Goal: Task Accomplishment & Management: Manage account settings

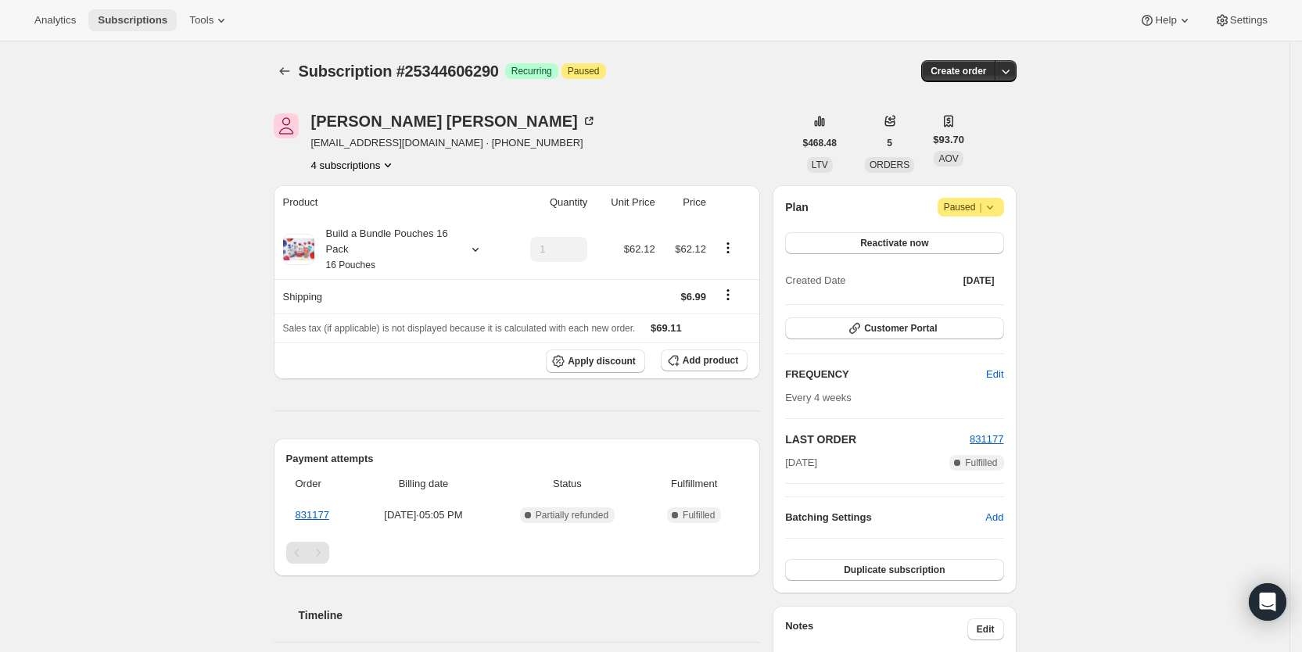
drag, startPoint x: 0, startPoint y: 0, endPoint x: 129, endPoint y: 20, distance: 130.6
click at [129, 20] on span "Subscriptions" at bounding box center [133, 20] width 70 height 13
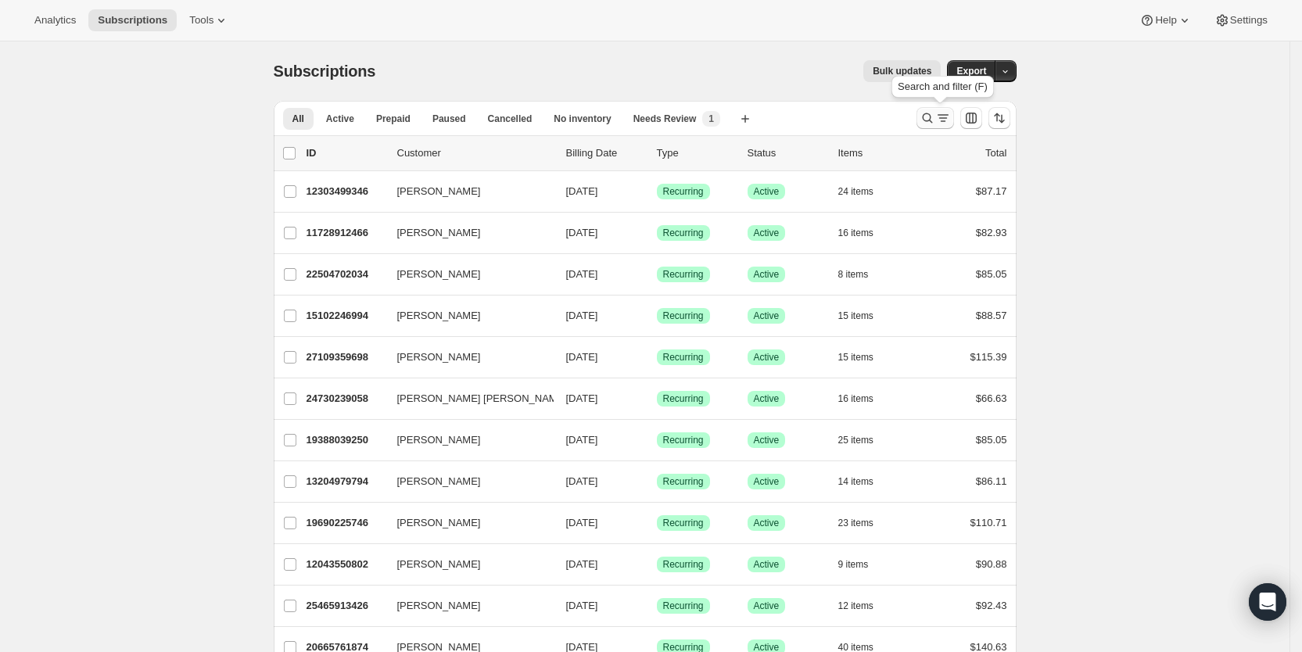
click at [944, 117] on icon "Search and filter results" at bounding box center [943, 118] width 16 height 16
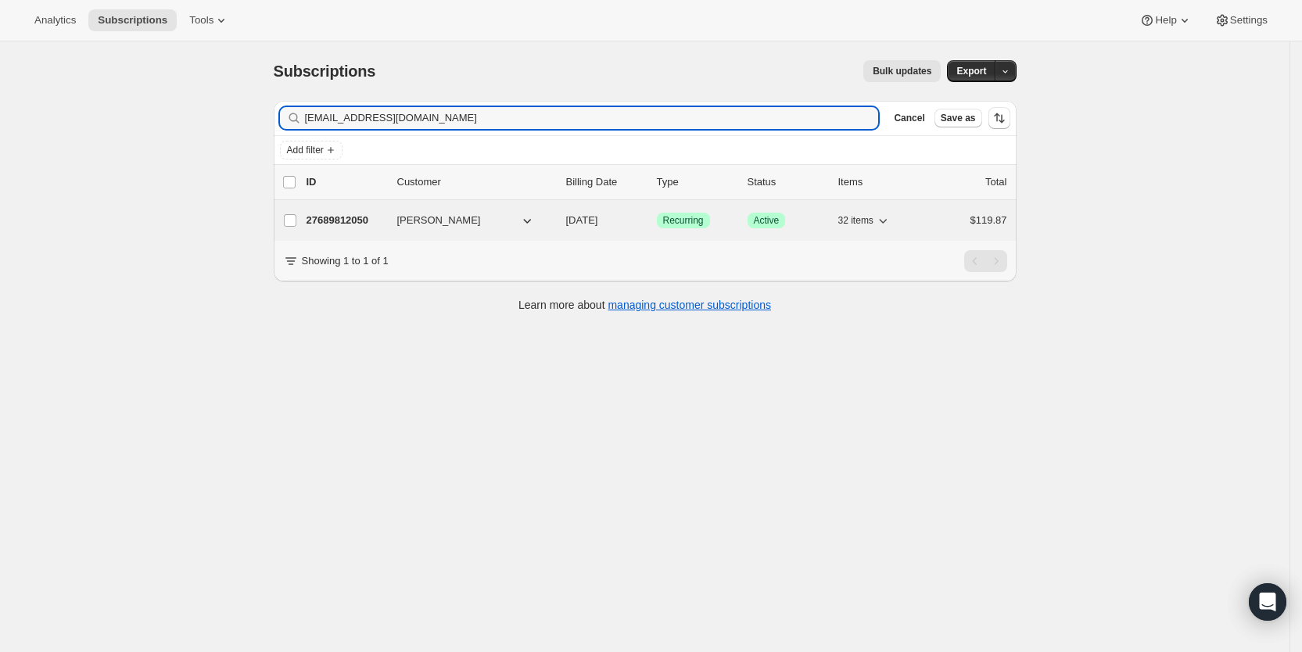
type input "january0002@hotmail.com"
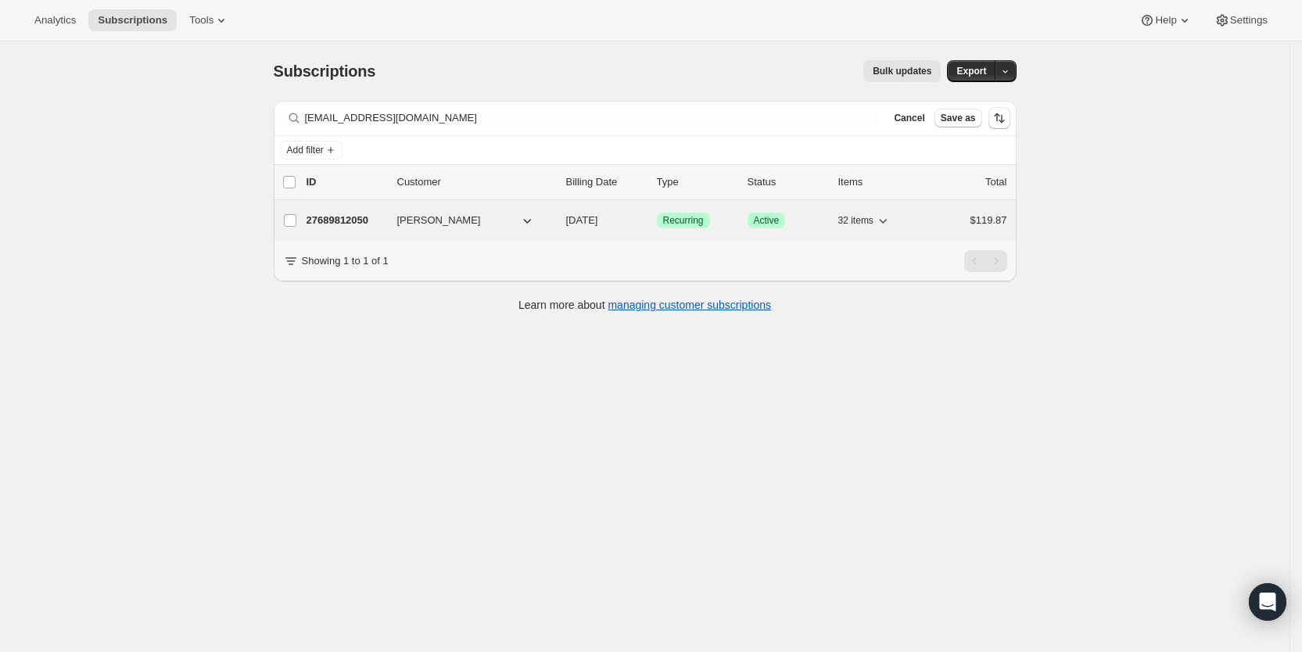
click at [598, 220] on span "09/04/2025" at bounding box center [582, 220] width 32 height 12
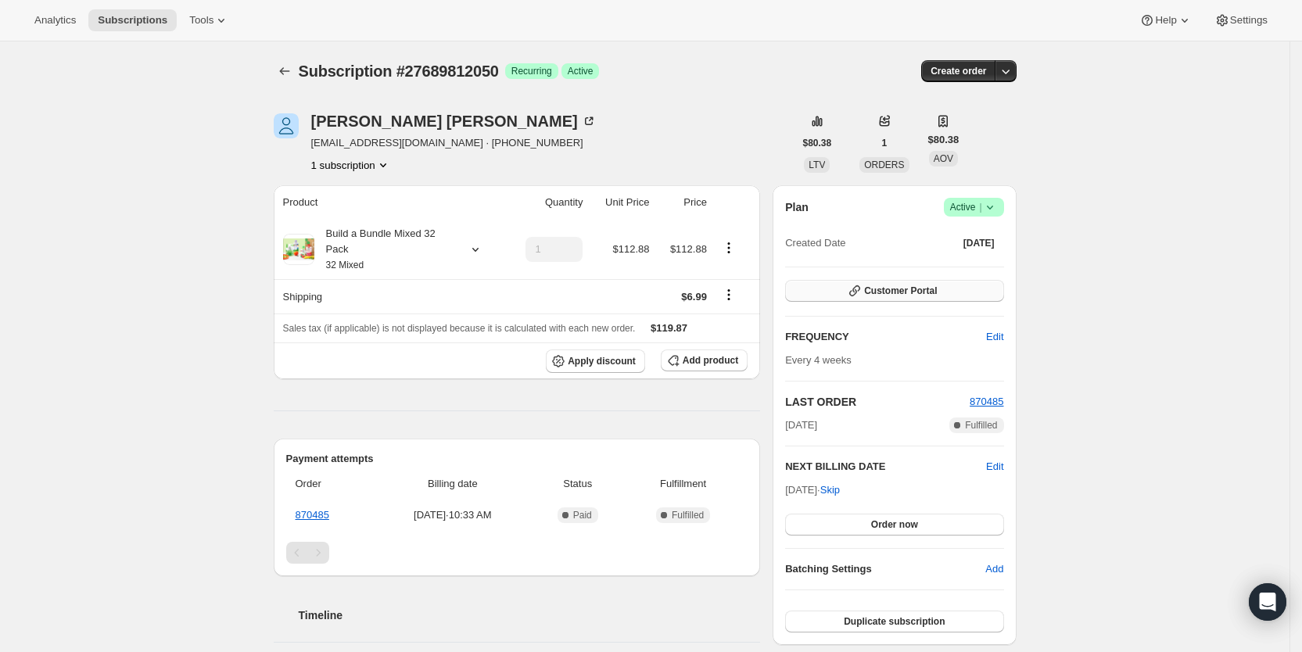
click at [957, 294] on button "Customer Portal" at bounding box center [894, 291] width 218 height 22
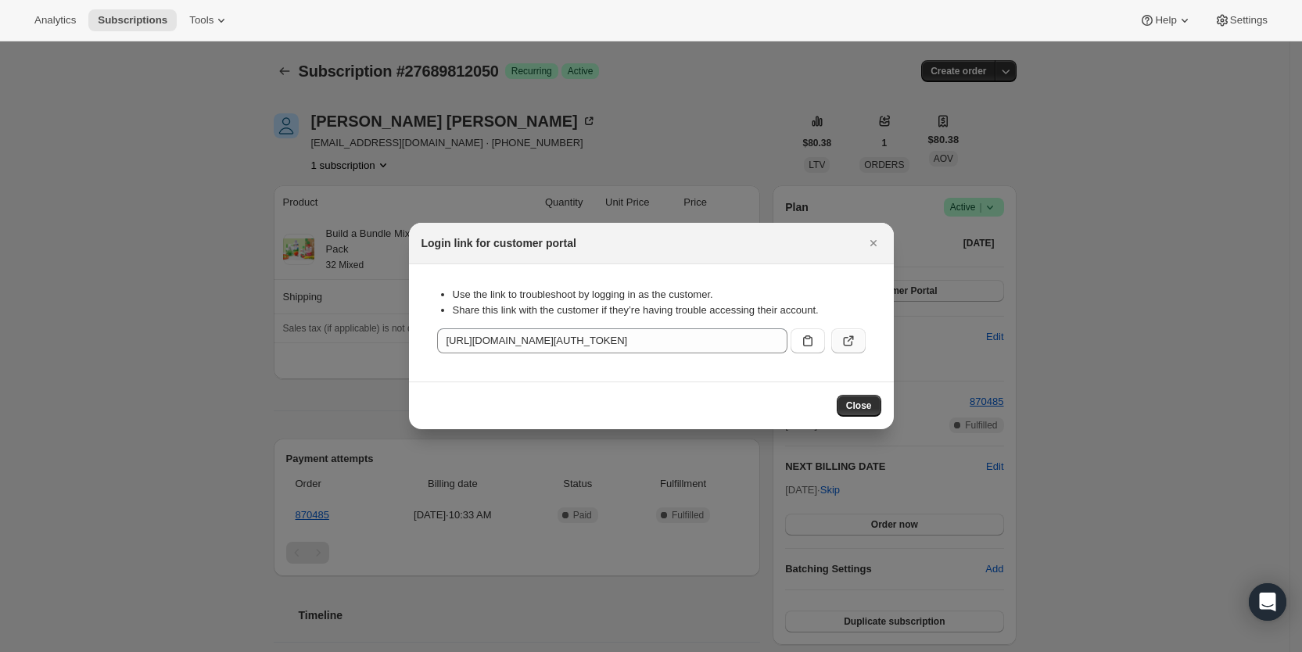
click at [854, 335] on icon ":rd9v:" at bounding box center [849, 341] width 16 height 16
click at [881, 243] on button "Close" at bounding box center [874, 243] width 22 height 22
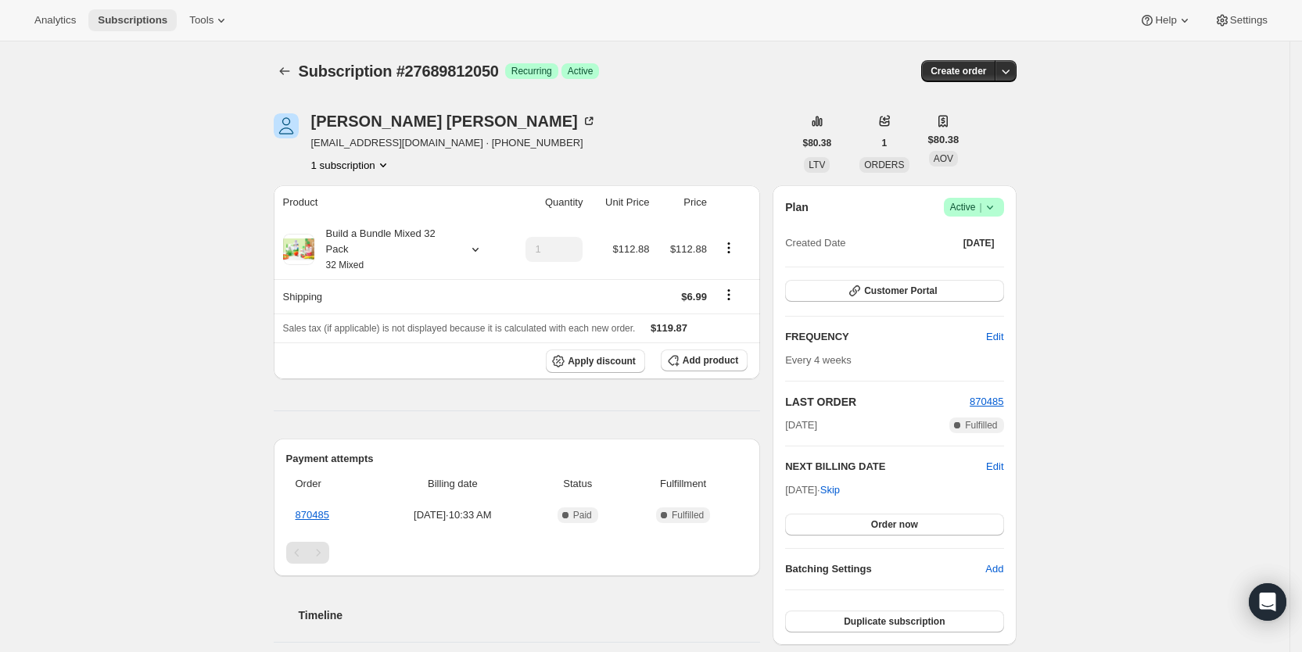
click at [135, 20] on span "Subscriptions" at bounding box center [133, 20] width 70 height 13
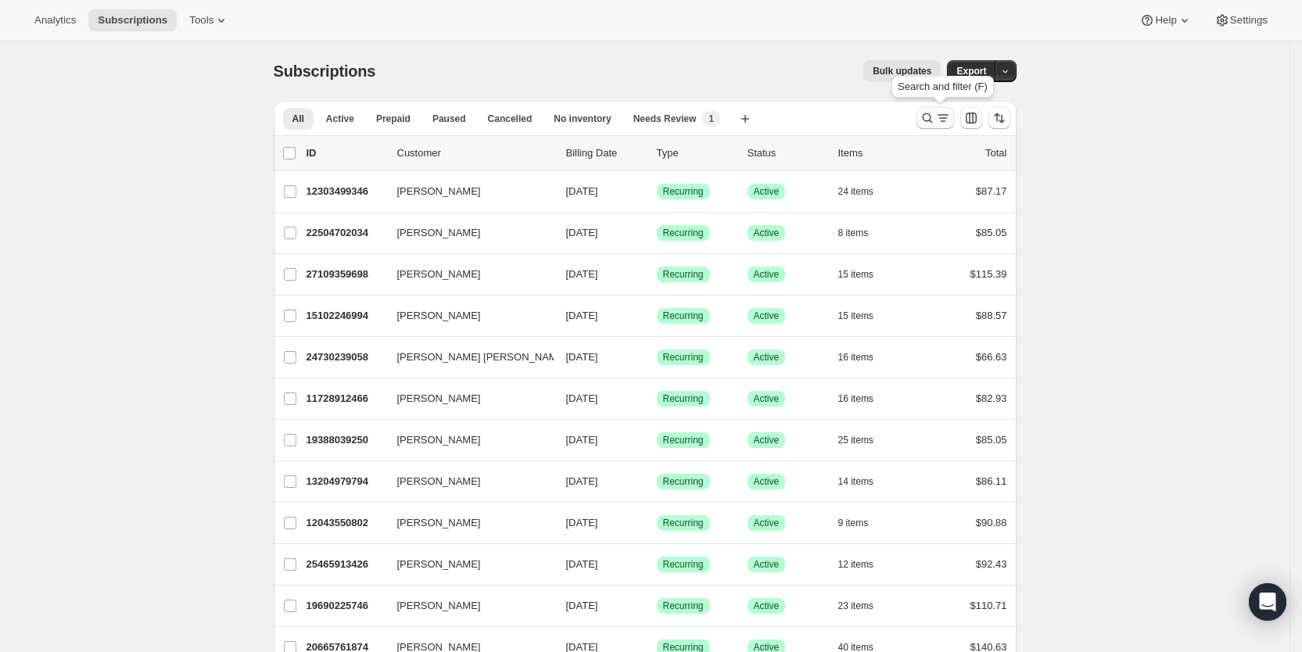
click at [946, 114] on icon "Search and filter results" at bounding box center [943, 118] width 16 height 16
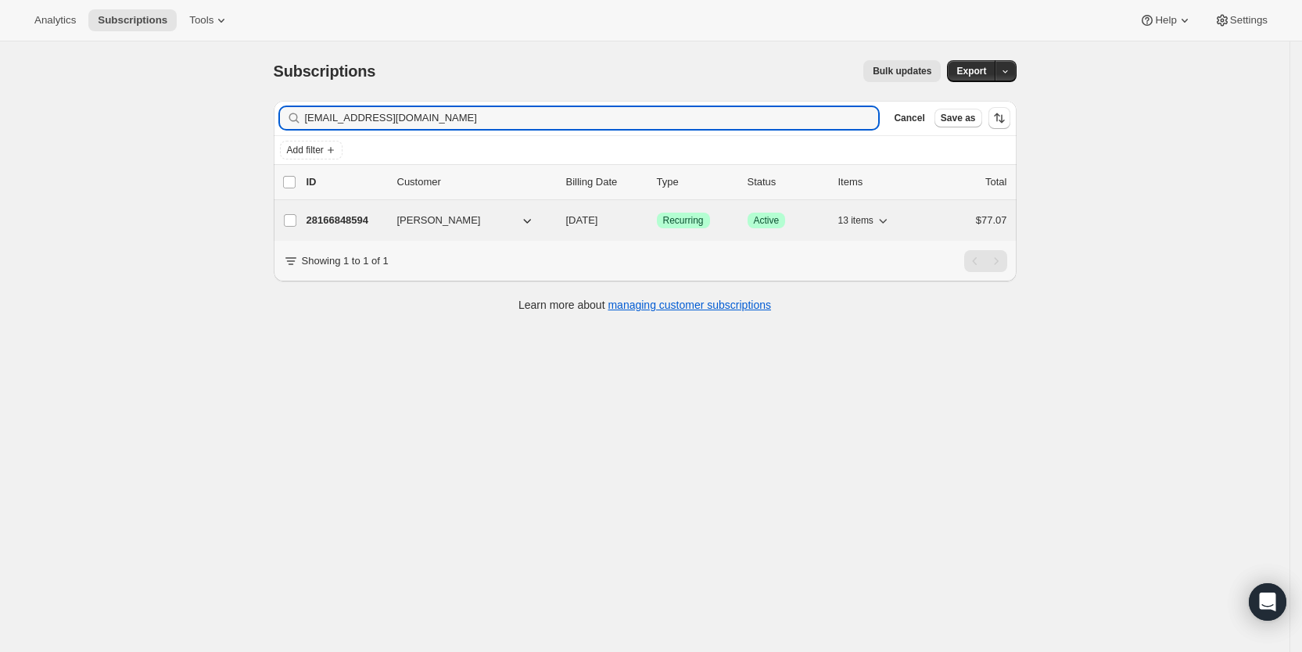
type input "carlielage@yahoo.com"
click at [596, 221] on span "08/29/2025" at bounding box center [582, 220] width 32 height 12
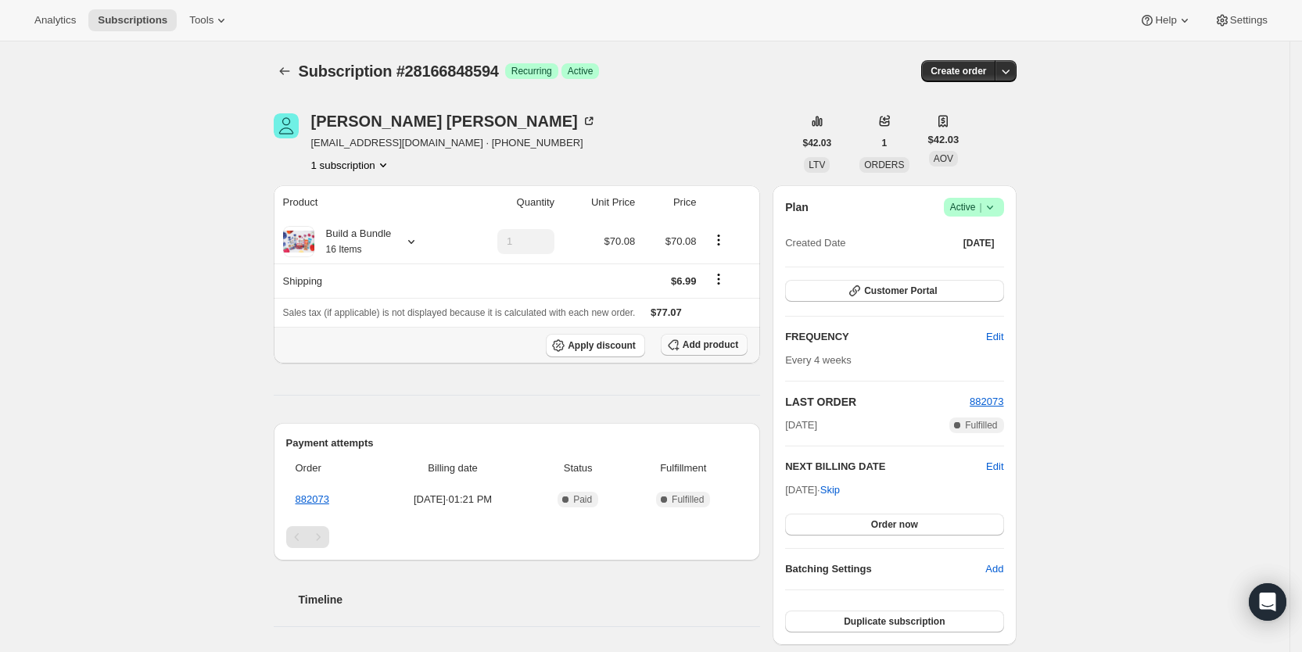
click at [708, 341] on span "Add product" at bounding box center [711, 345] width 56 height 13
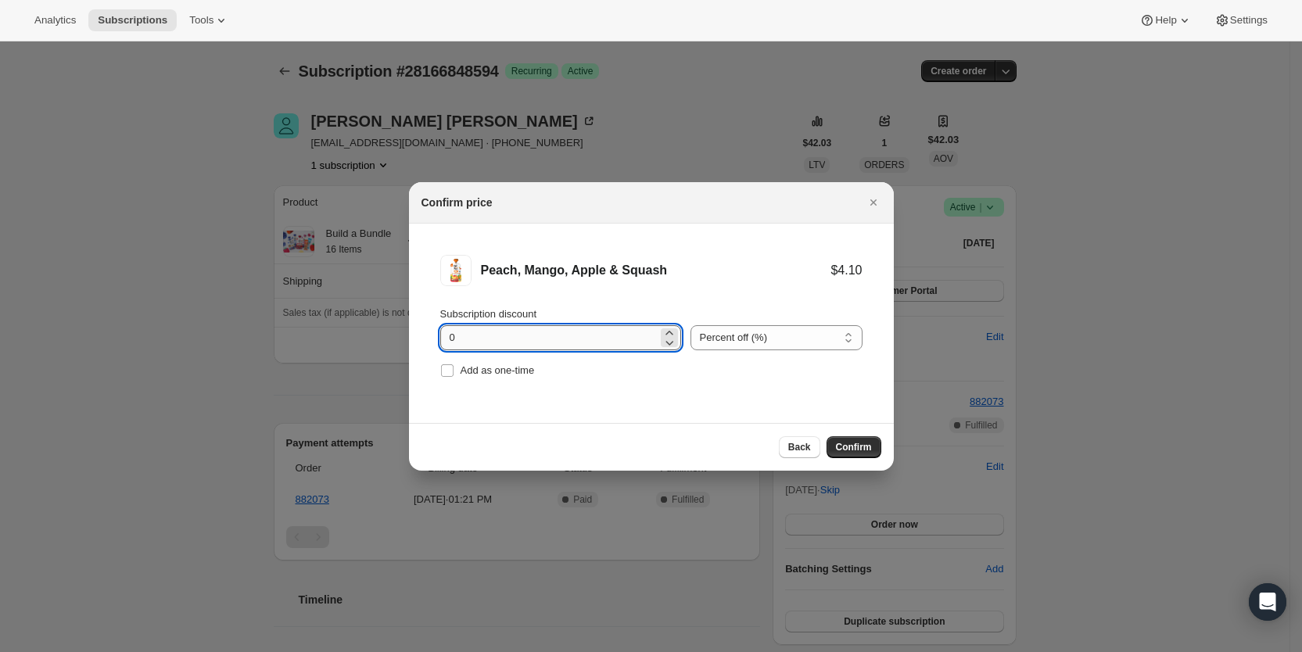
drag, startPoint x: 447, startPoint y: 340, endPoint x: 463, endPoint y: 340, distance: 15.6
click at [463, 340] on input "0" at bounding box center [548, 337] width 217 height 25
type input "100"
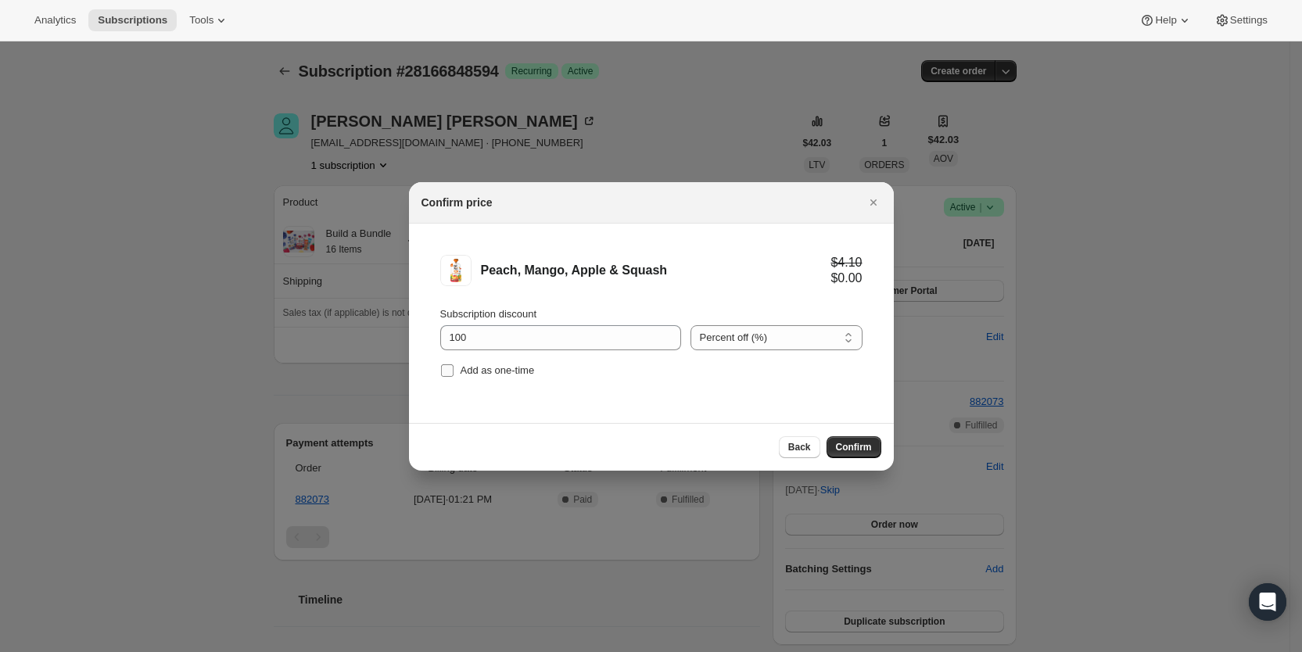
click at [467, 373] on span "Add as one-time" at bounding box center [498, 370] width 74 height 12
click at [454, 373] on input "Add as one-time" at bounding box center [447, 370] width 13 height 13
checkbox input "true"
click at [866, 446] on span "Confirm" at bounding box center [854, 447] width 36 height 13
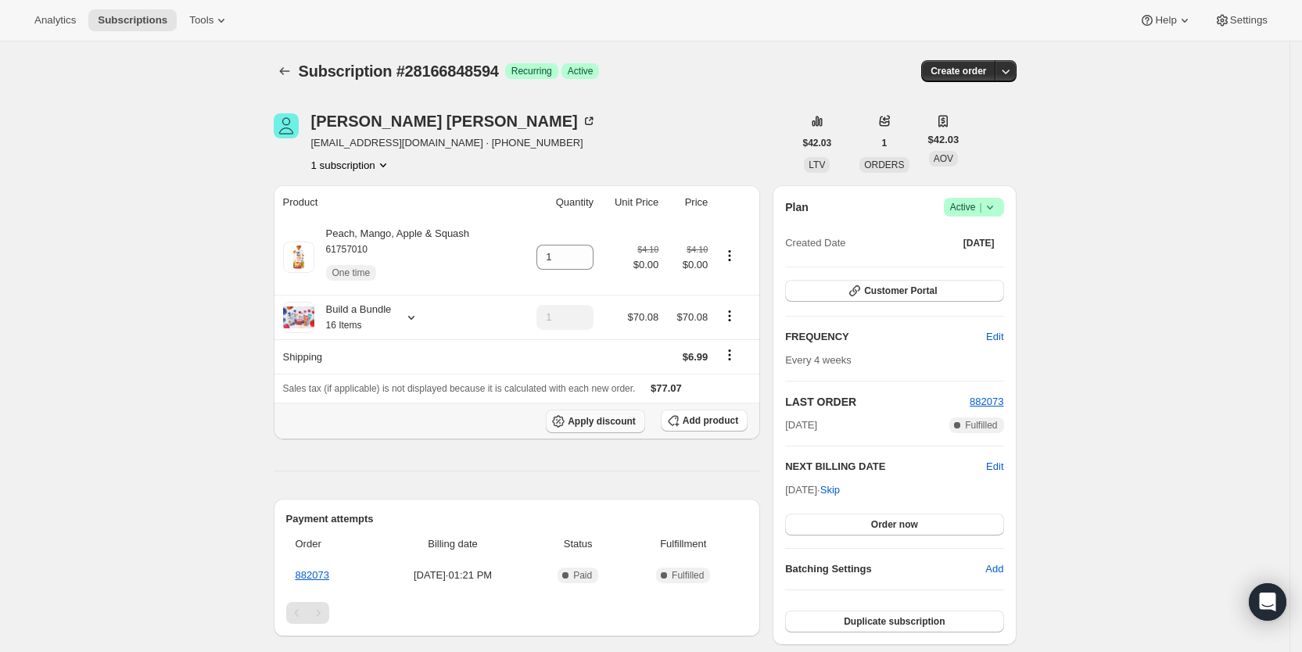
click at [625, 419] on span "Apply discount" at bounding box center [602, 421] width 68 height 13
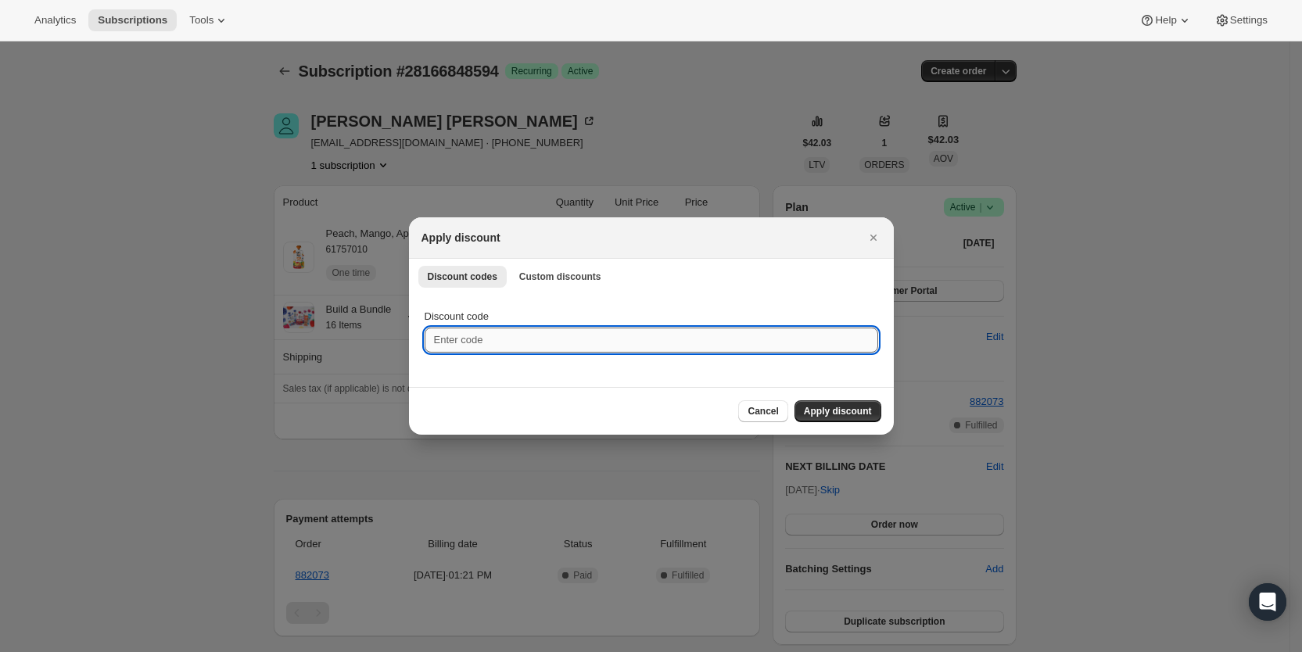
click at [550, 343] on input "Discount code" at bounding box center [652, 340] width 454 height 25
type input "cr_15"
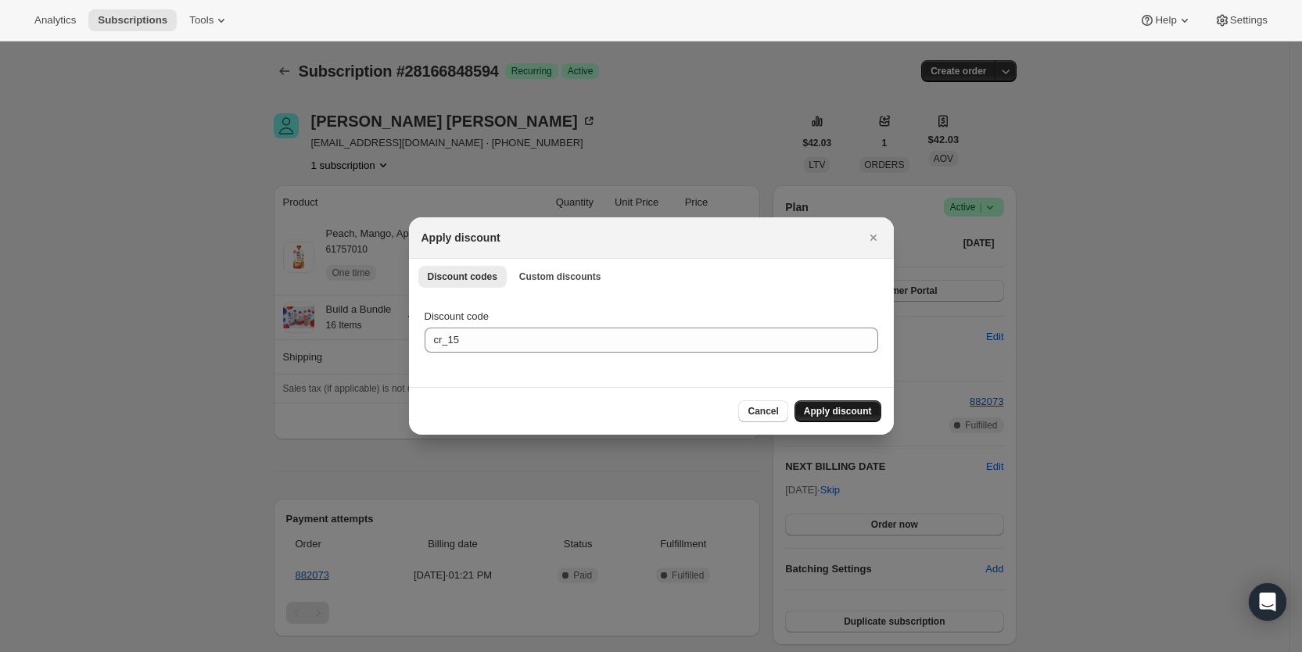
click at [848, 413] on span "Apply discount" at bounding box center [838, 411] width 68 height 13
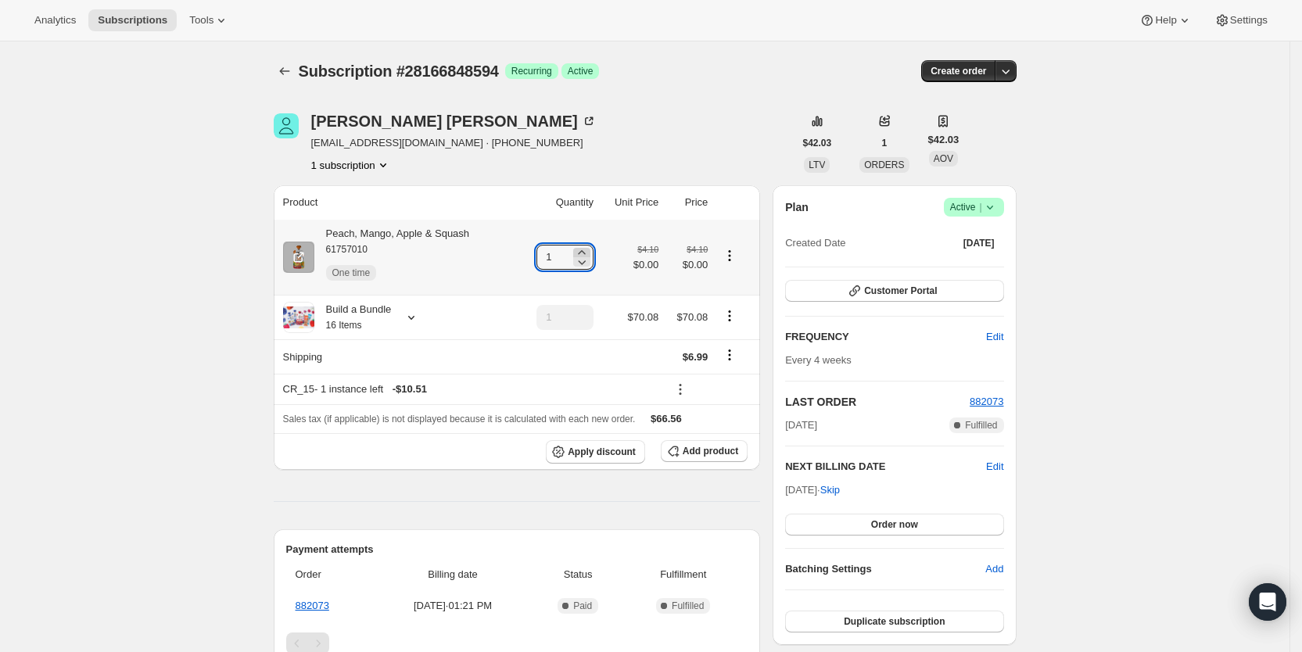
drag, startPoint x: 546, startPoint y: 260, endPoint x: 580, endPoint y: 256, distance: 33.9
click at [580, 256] on div "1" at bounding box center [565, 257] width 57 height 25
type input "3"
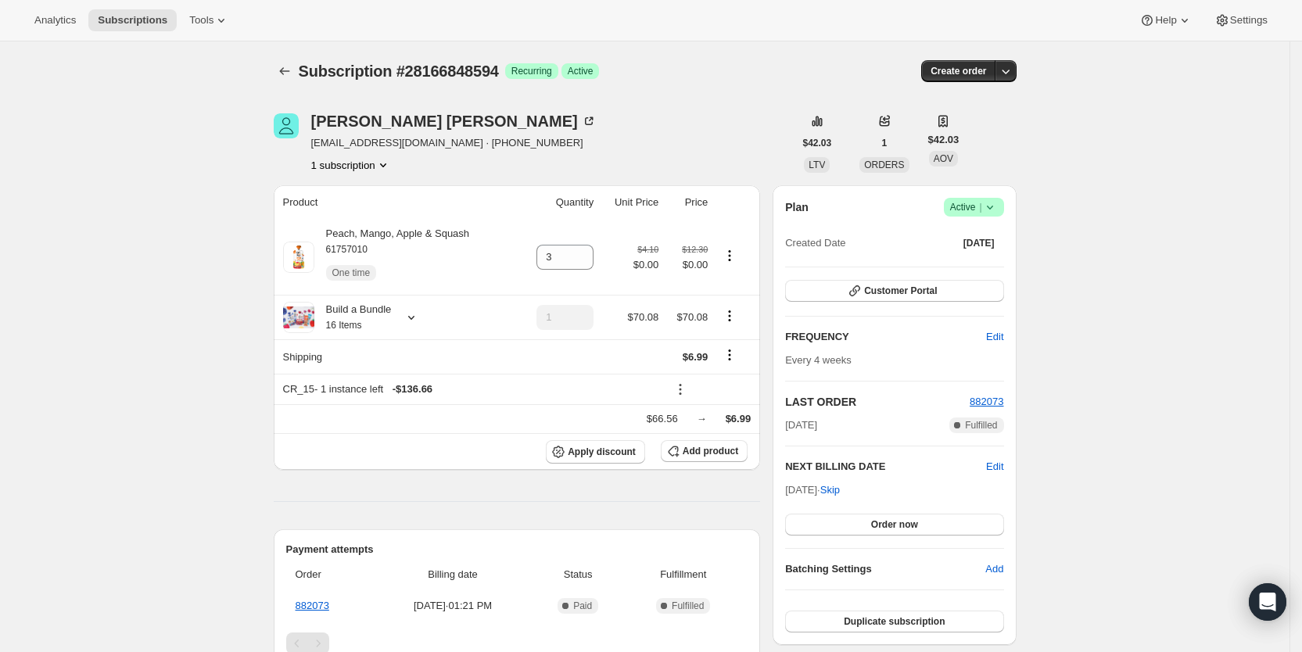
click at [677, 136] on div "Carlie Christensen carlielage@yahoo.com · +17633772440 1 subscription" at bounding box center [534, 142] width 520 height 59
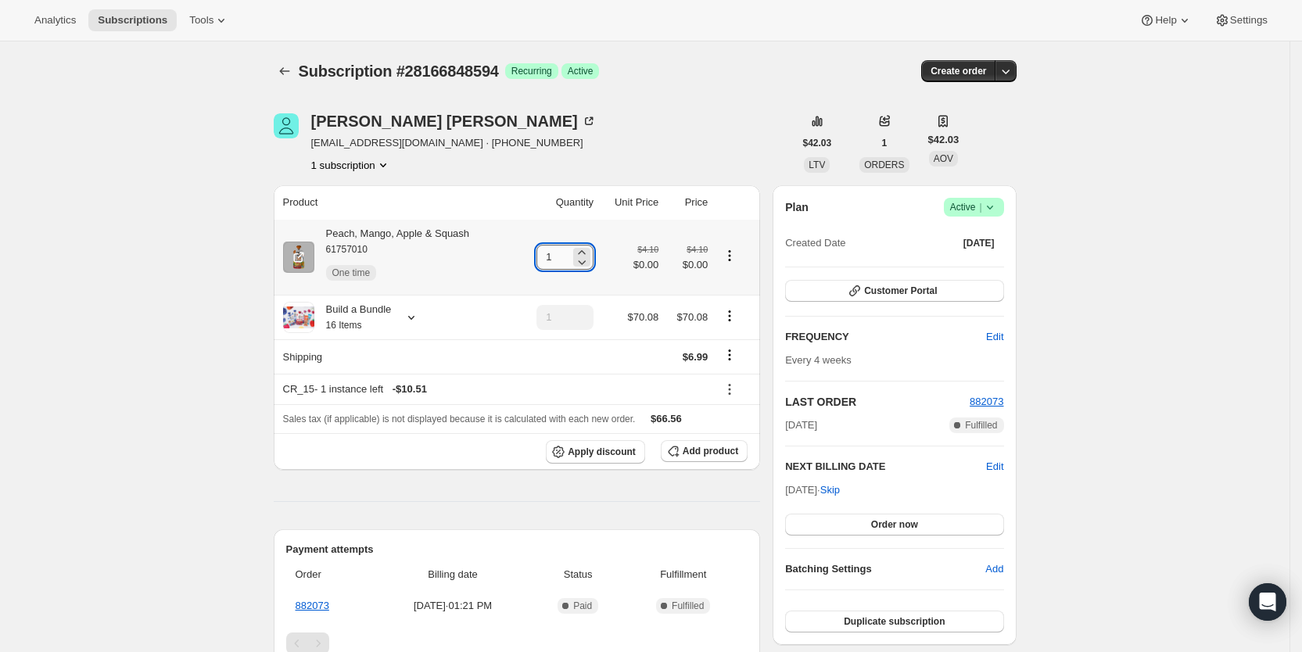
drag, startPoint x: 553, startPoint y: 257, endPoint x: 562, endPoint y: 256, distance: 8.7
click at [562, 256] on input "1" at bounding box center [554, 257] width 34 height 25
type input "3"
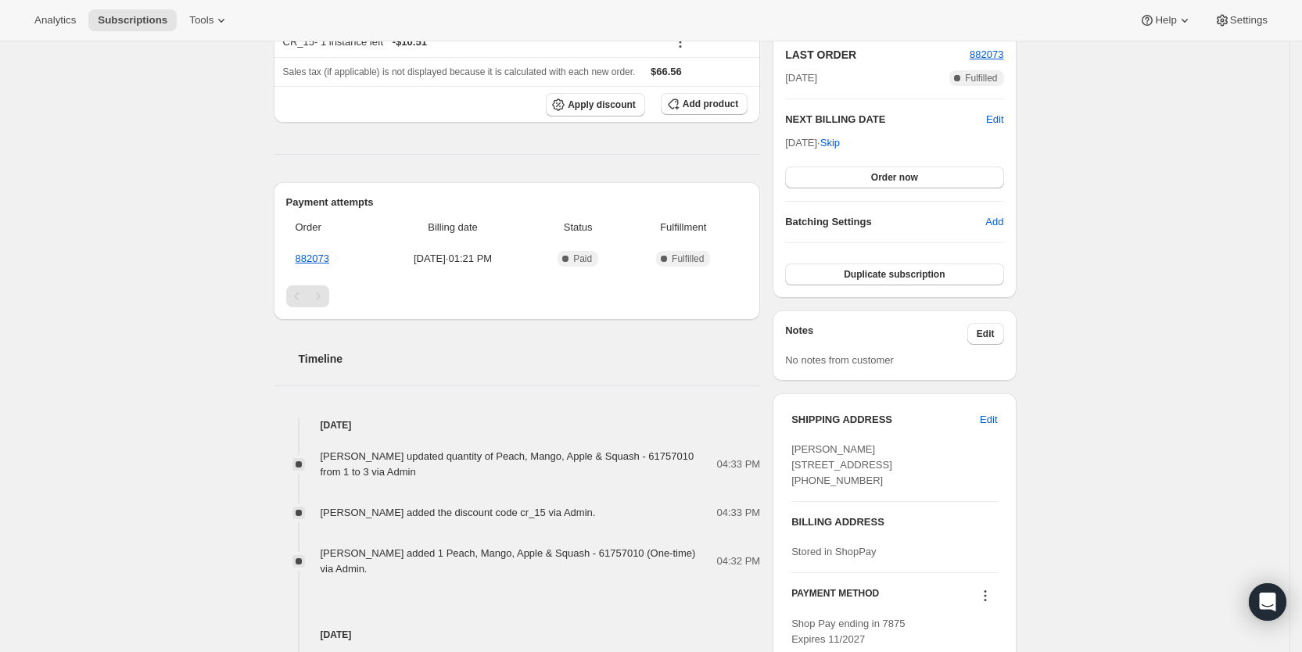
scroll to position [357, 0]
